Goal: Information Seeking & Learning: Learn about a topic

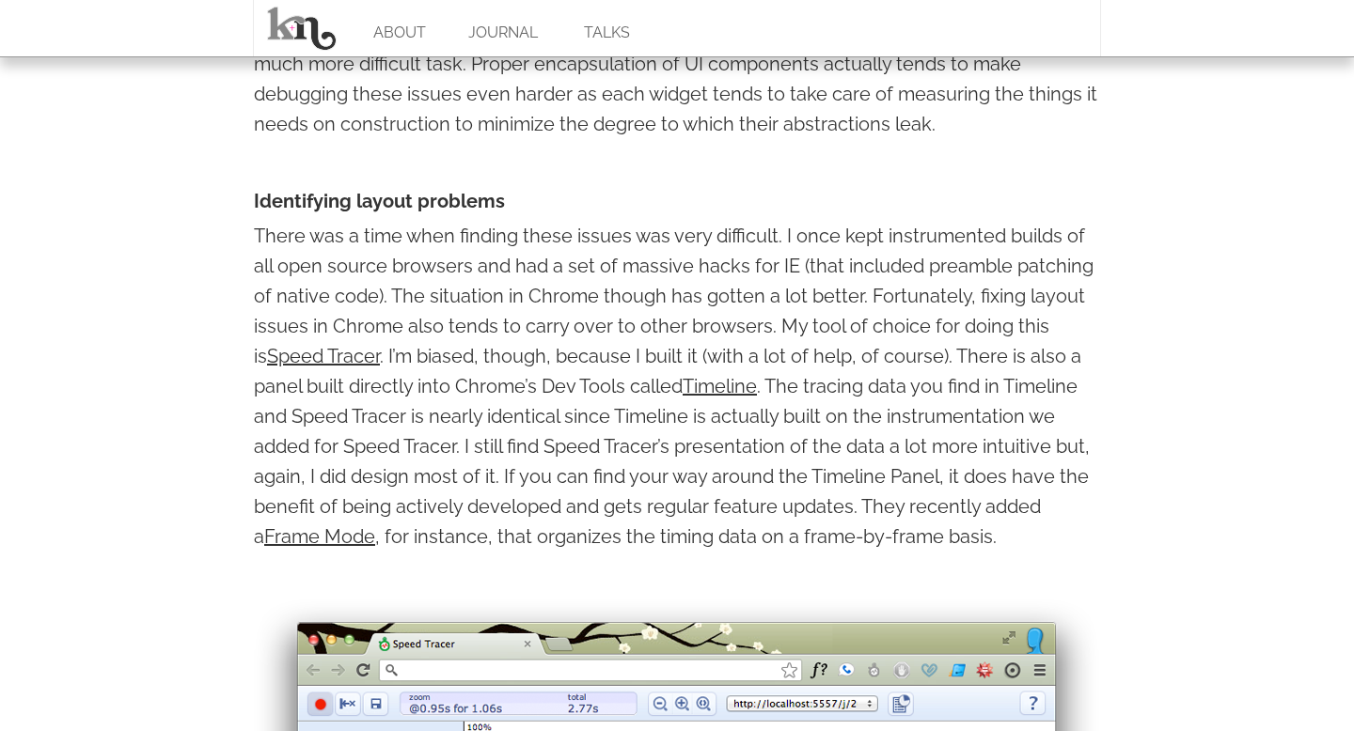
scroll to position [1879, 0]
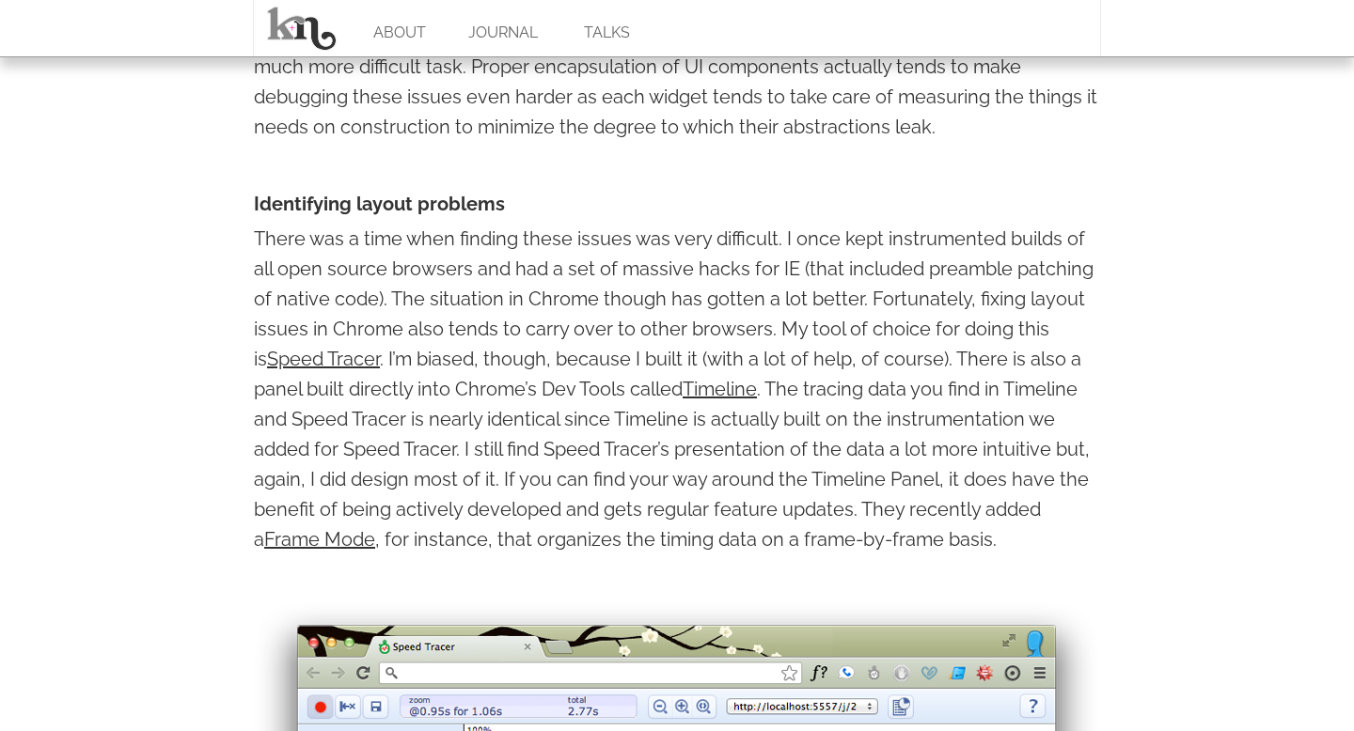
click at [557, 231] on p "There was a time when finding these issues was very difficult. I once kept inst…" at bounding box center [677, 389] width 846 height 331
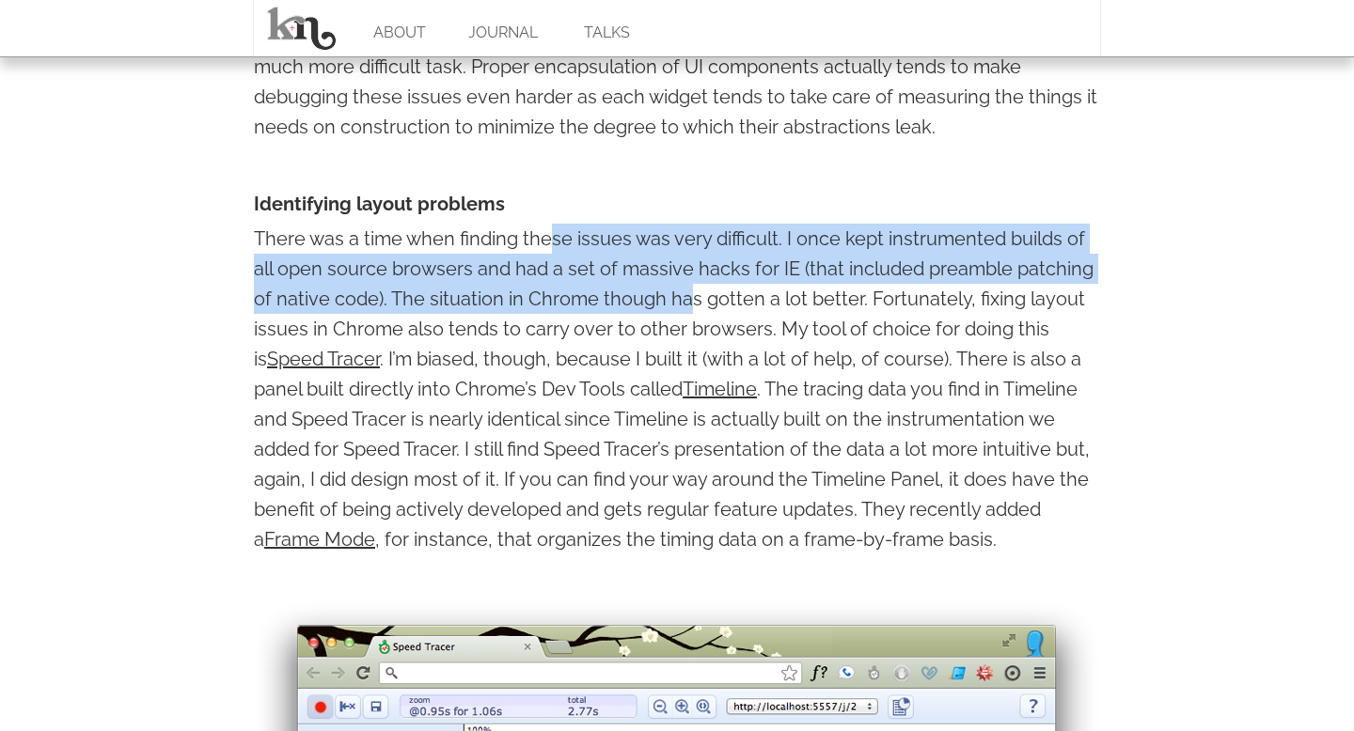
drag, startPoint x: 555, startPoint y: 251, endPoint x: 685, endPoint y: 291, distance: 136.8
click at [685, 291] on p "There was a time when finding these issues was very difficult. I once kept inst…" at bounding box center [677, 389] width 846 height 331
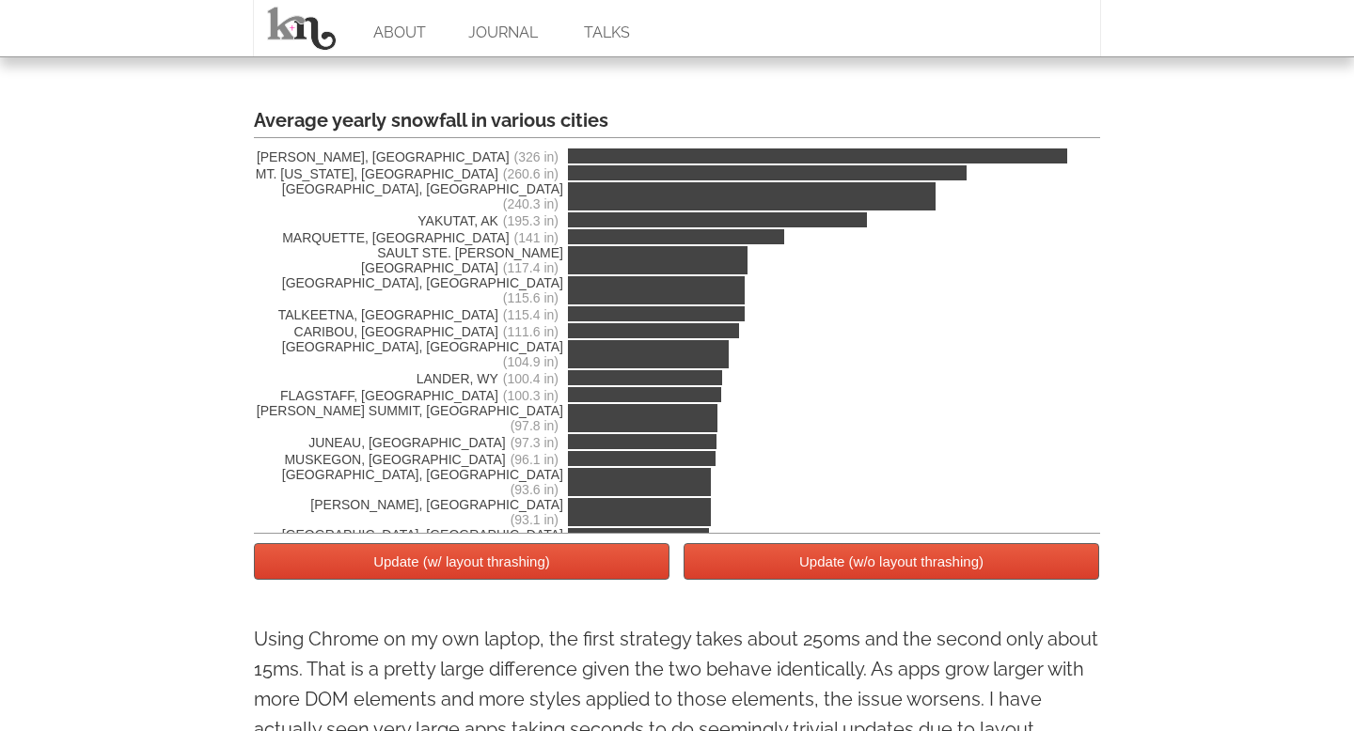
scroll to position [3419, 0]
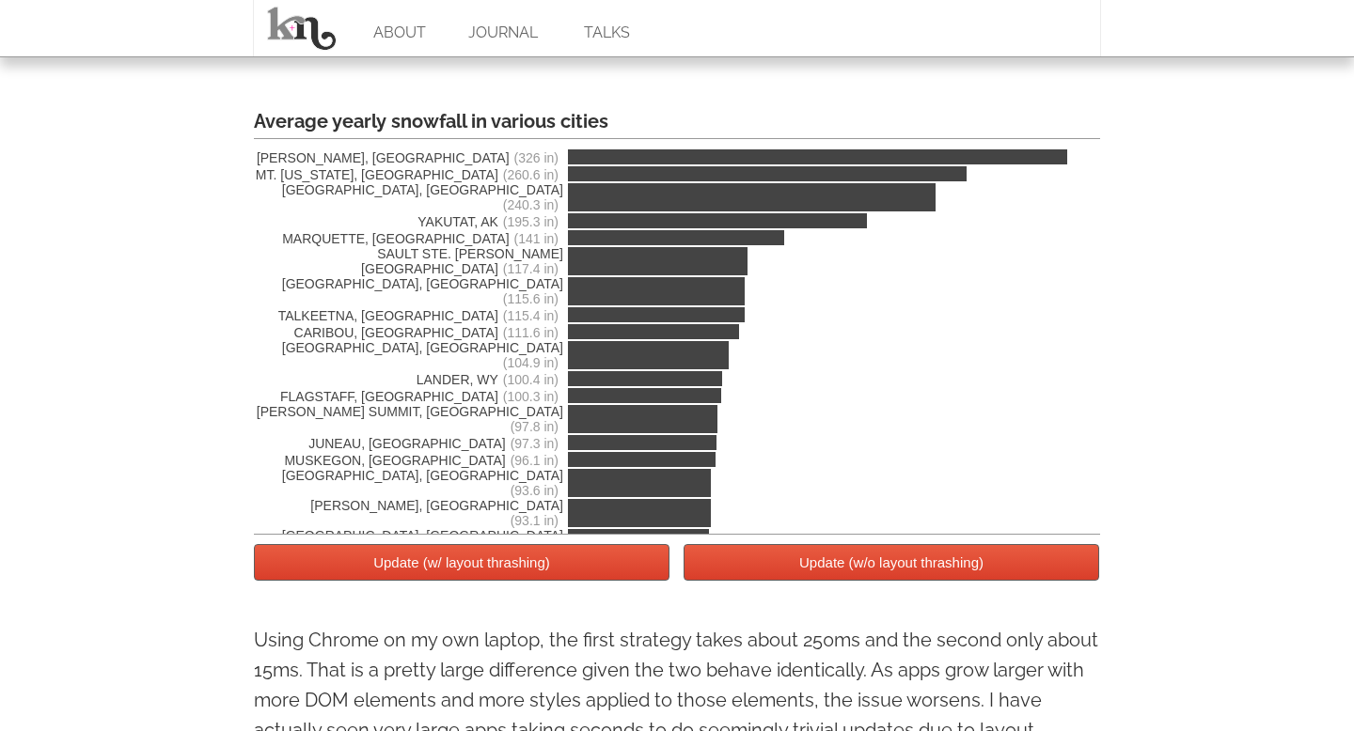
click at [572, 568] on button "Update (w/ layout thrashing)" at bounding box center [462, 562] width 416 height 37
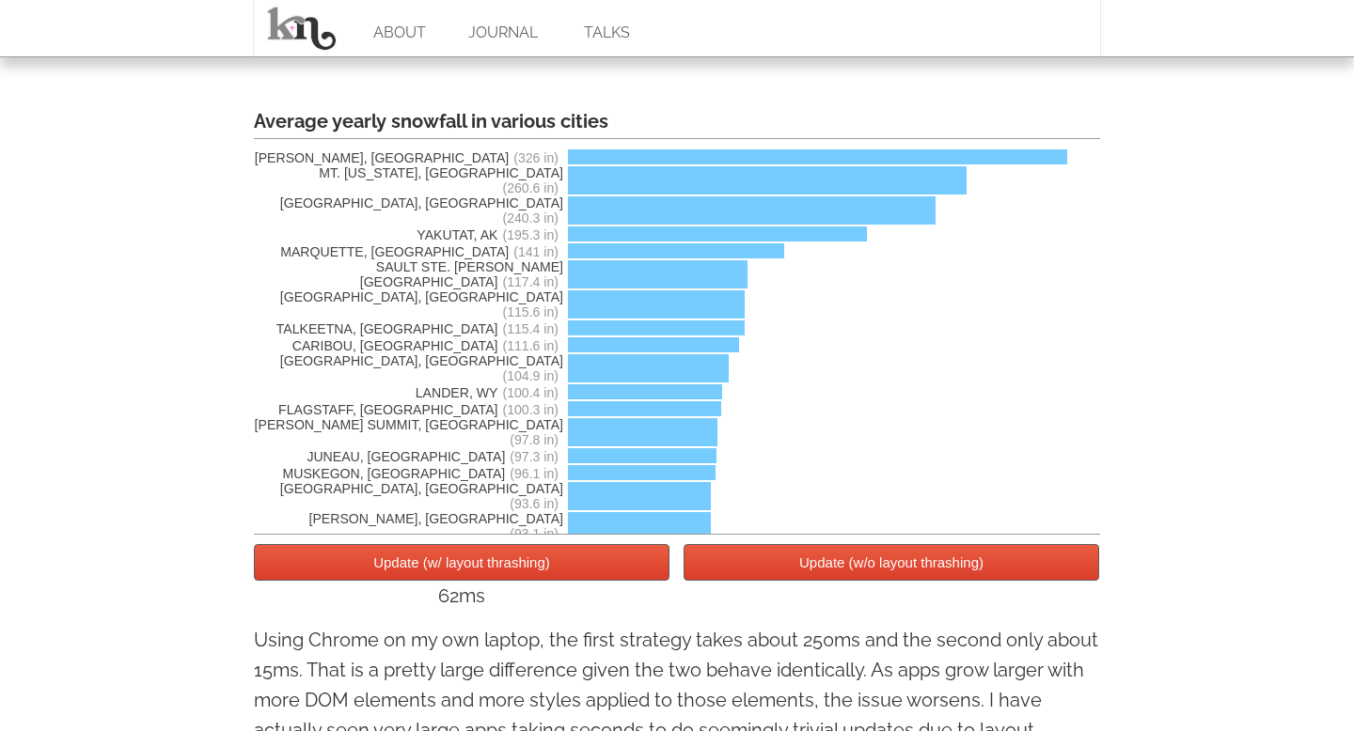
click at [756, 560] on button "Update (w/o layout thrashing)" at bounding box center [891, 562] width 416 height 37
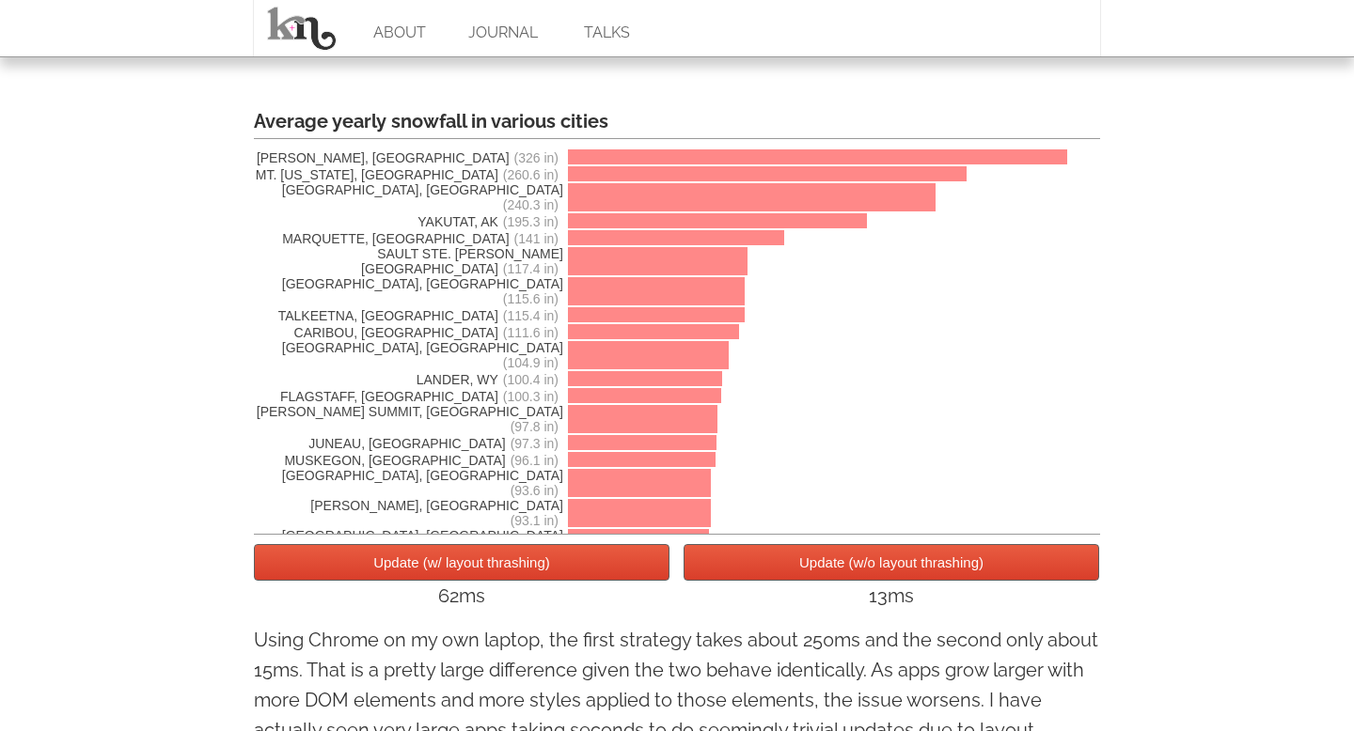
click at [756, 560] on button "Update (w/o layout thrashing)" at bounding box center [891, 562] width 416 height 37
click at [595, 567] on button "Update (w/ layout thrashing)" at bounding box center [462, 562] width 416 height 37
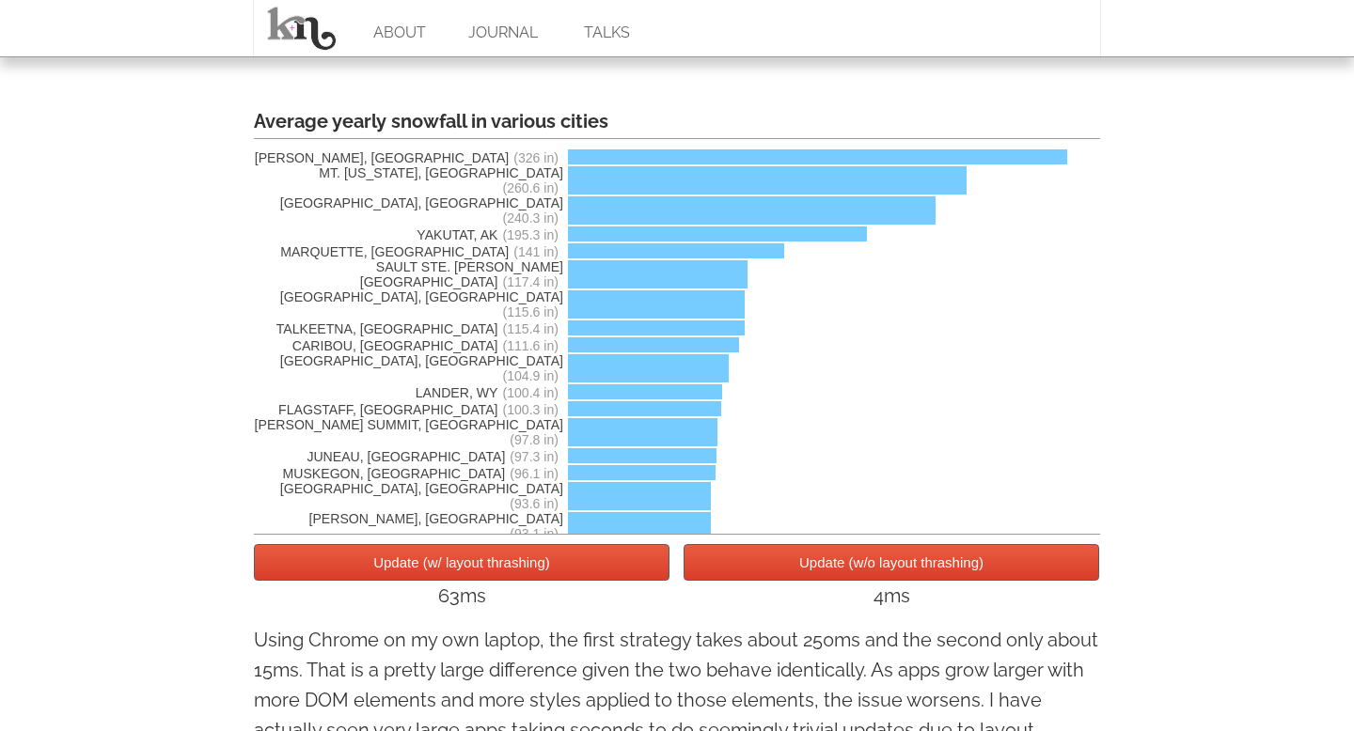
click at [595, 567] on button "Update (w/ layout thrashing)" at bounding box center [462, 562] width 416 height 37
click at [842, 563] on button "Update (w/o layout thrashing)" at bounding box center [891, 562] width 416 height 37
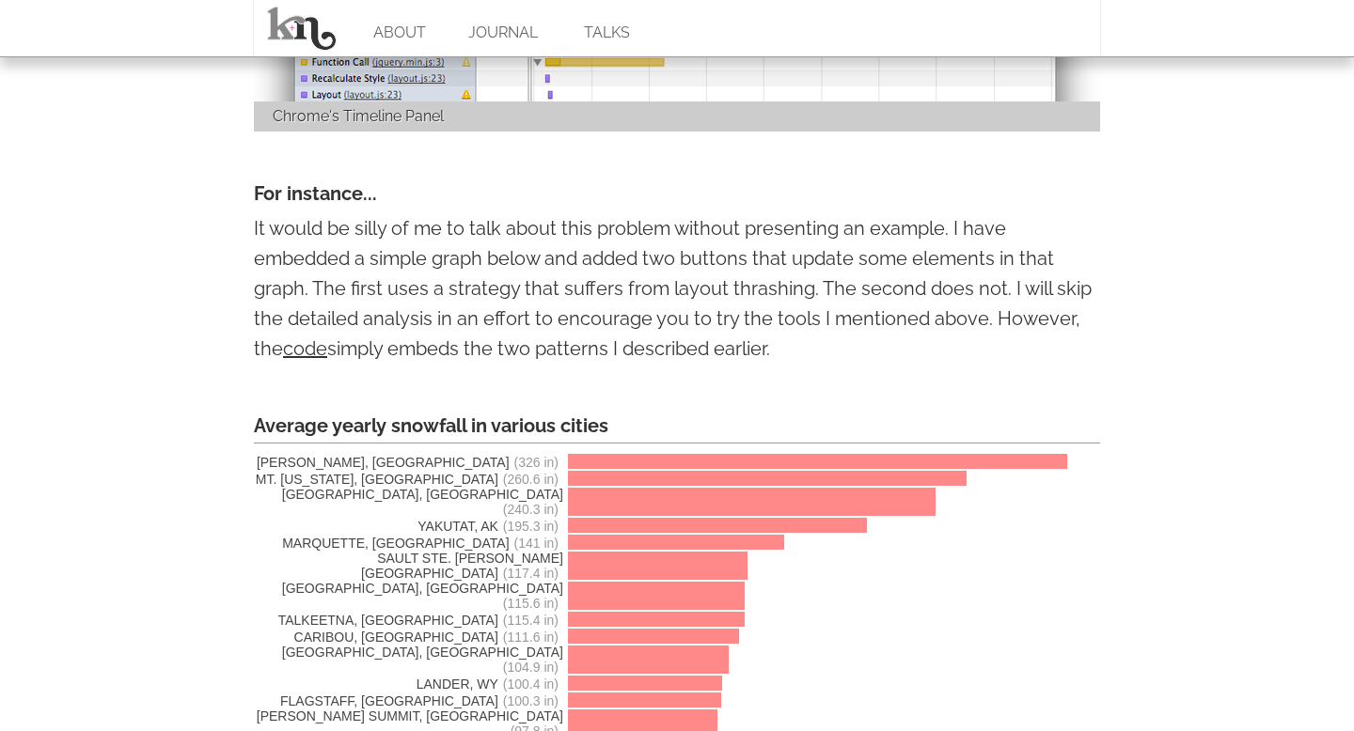
scroll to position [2978, 0]
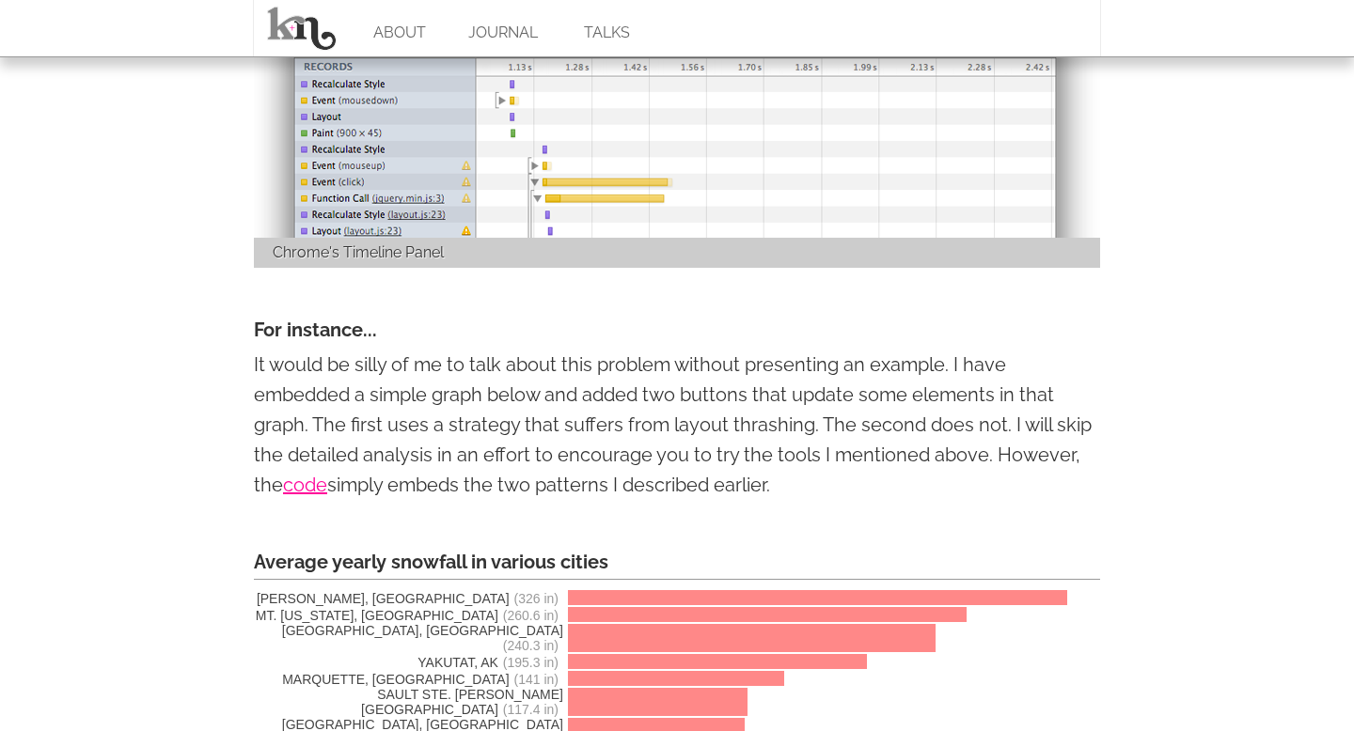
click at [321, 494] on link "code" at bounding box center [305, 485] width 44 height 23
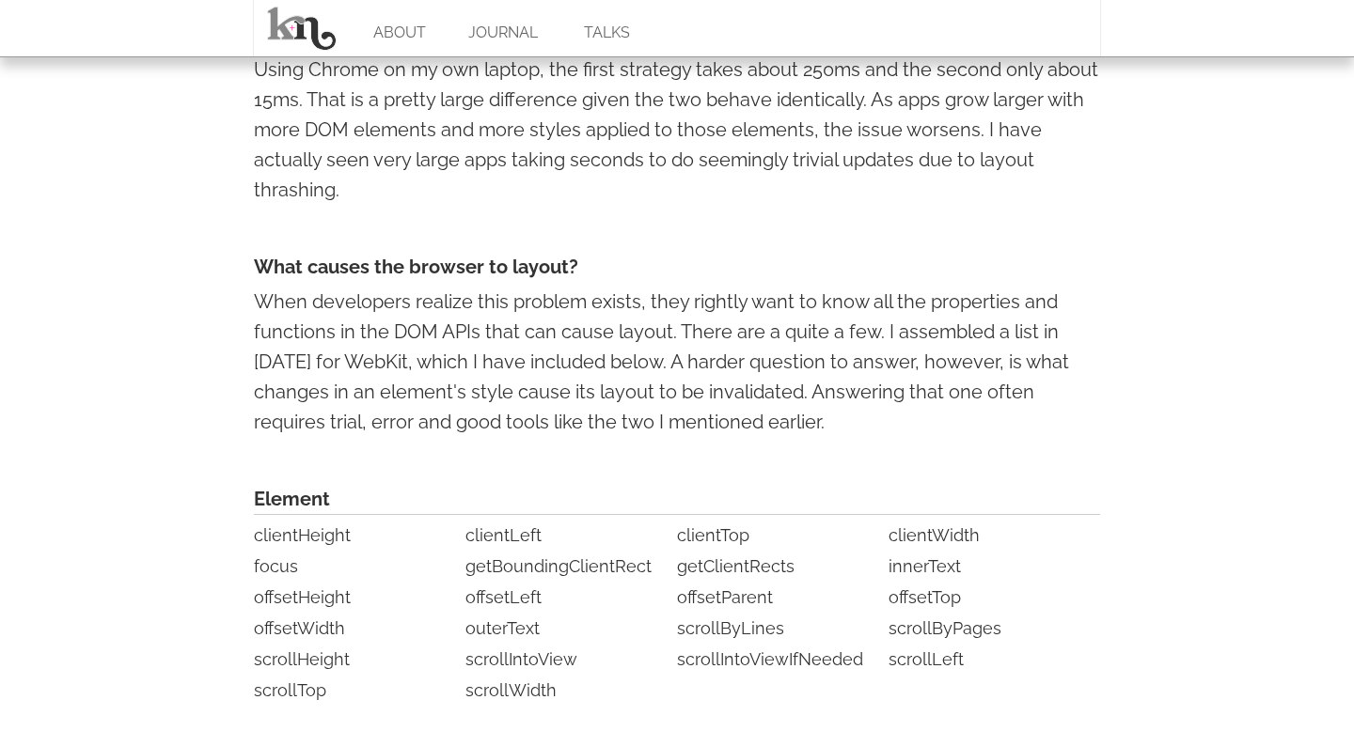
scroll to position [3987, 0]
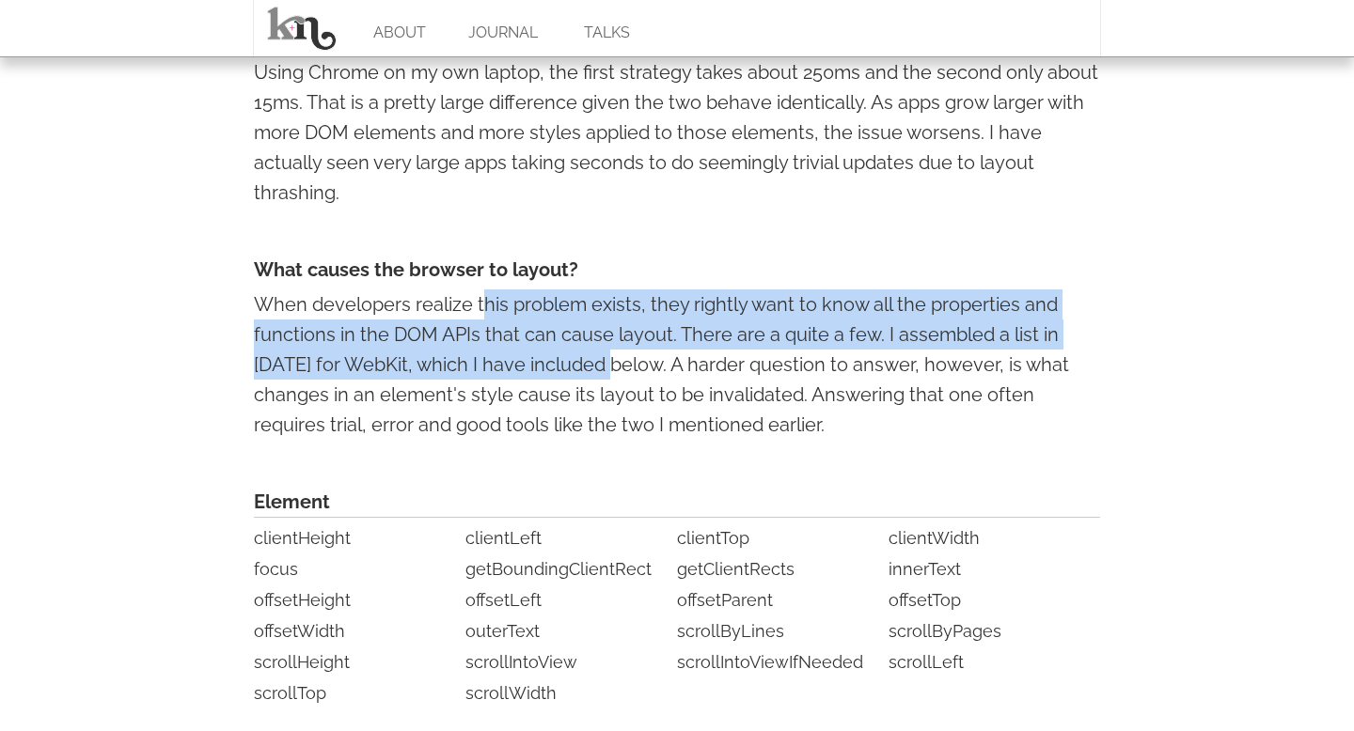
drag, startPoint x: 481, startPoint y: 307, endPoint x: 571, endPoint y: 362, distance: 104.6
click at [571, 362] on p "When developers realize this problem exists, they rightly want to know all the …" at bounding box center [677, 365] width 846 height 150
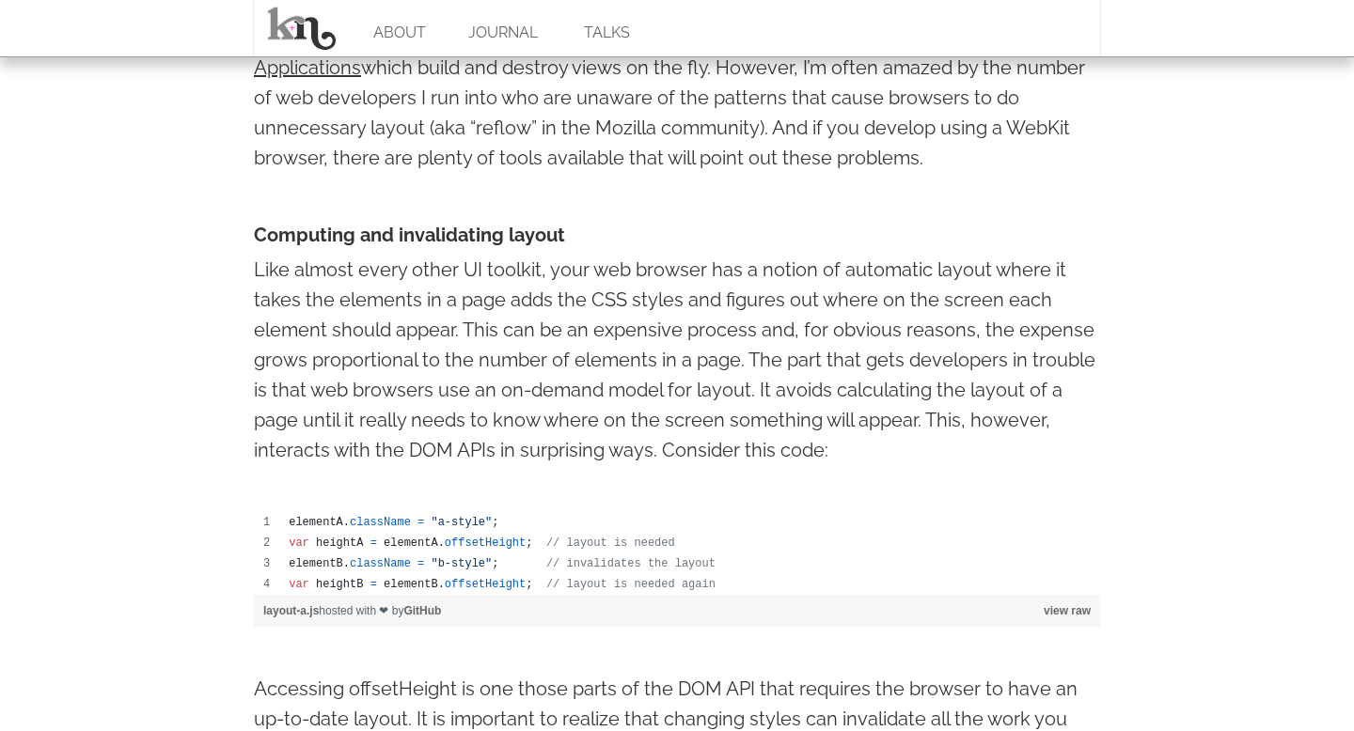
scroll to position [809, 0]
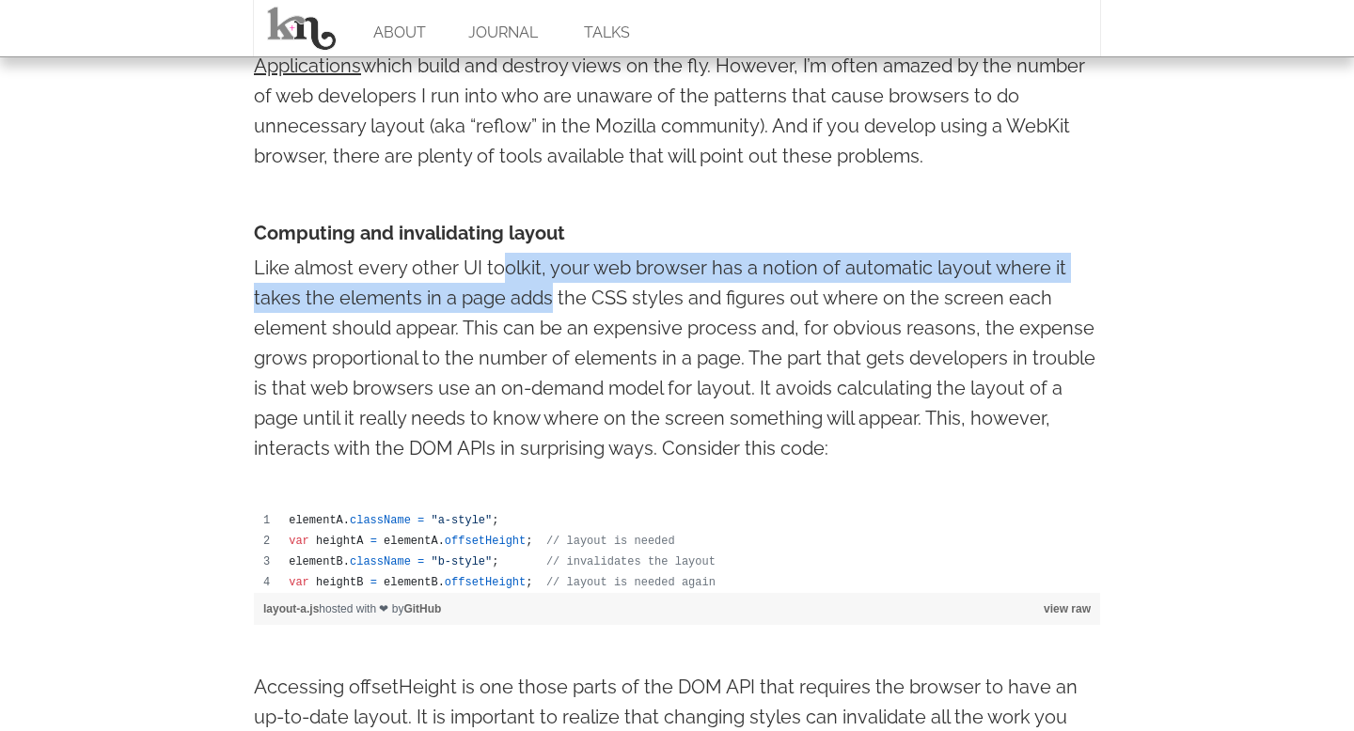
drag, startPoint x: 502, startPoint y: 269, endPoint x: 551, endPoint y: 291, distance: 53.8
click at [552, 291] on p "Like almost every other UI toolkit, your web browser has a notion of automatic …" at bounding box center [677, 358] width 846 height 211
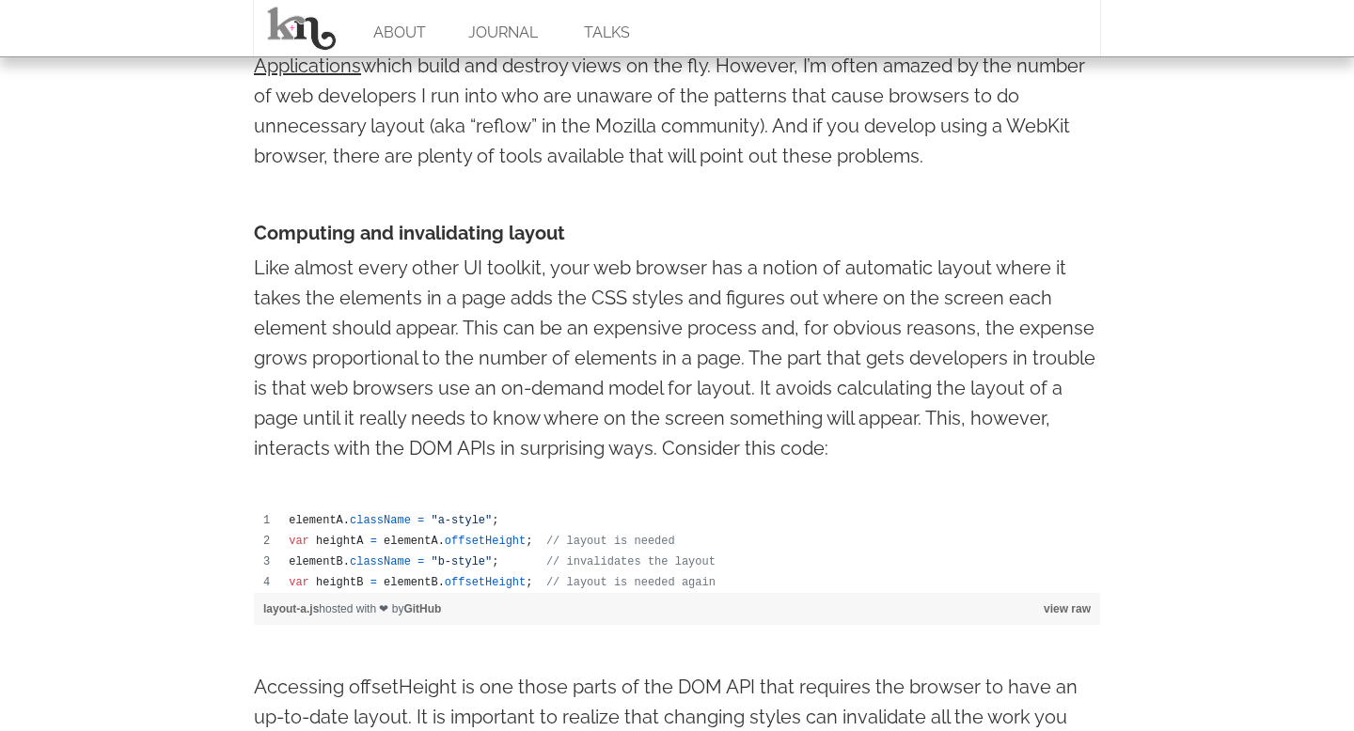
click at [628, 317] on p "Like almost every other UI toolkit, your web browser has a notion of automatic …" at bounding box center [677, 358] width 846 height 211
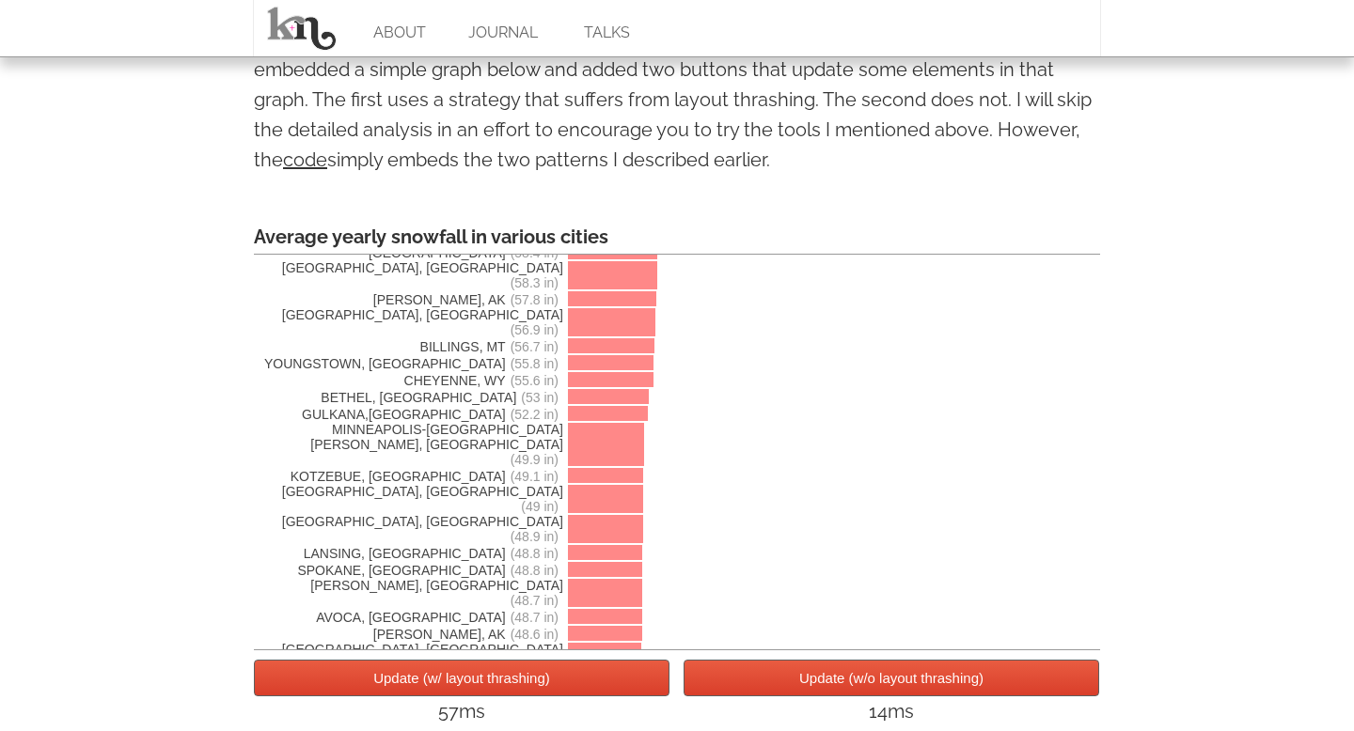
scroll to position [3480, 0]
